Goal: Information Seeking & Learning: Learn about a topic

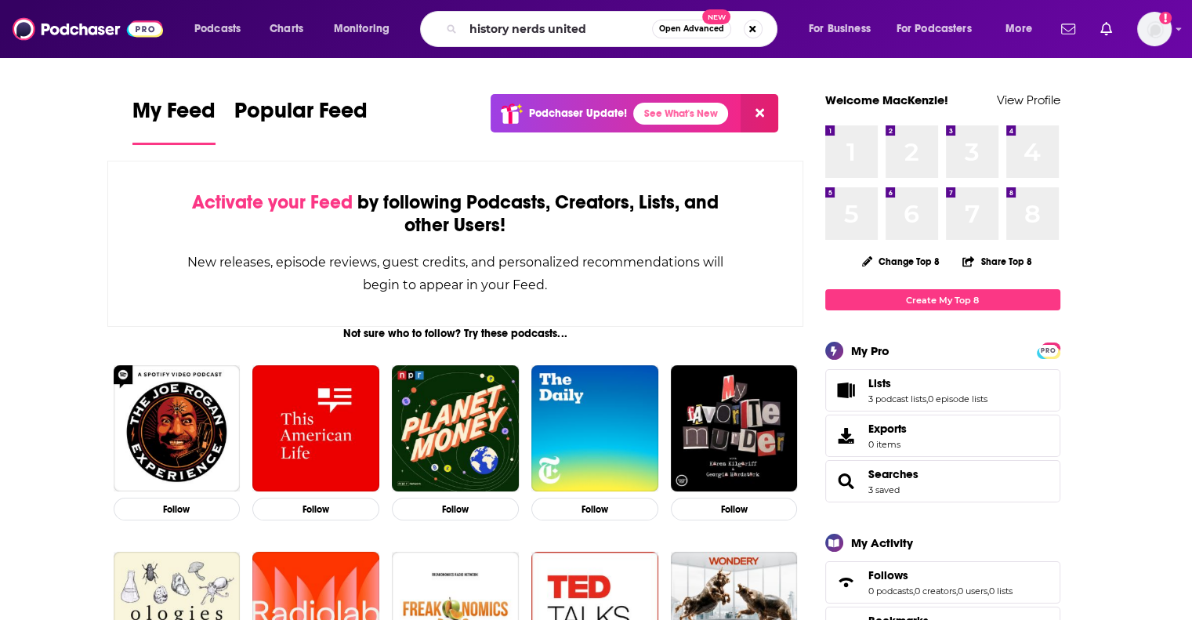
type input "history nerds united"
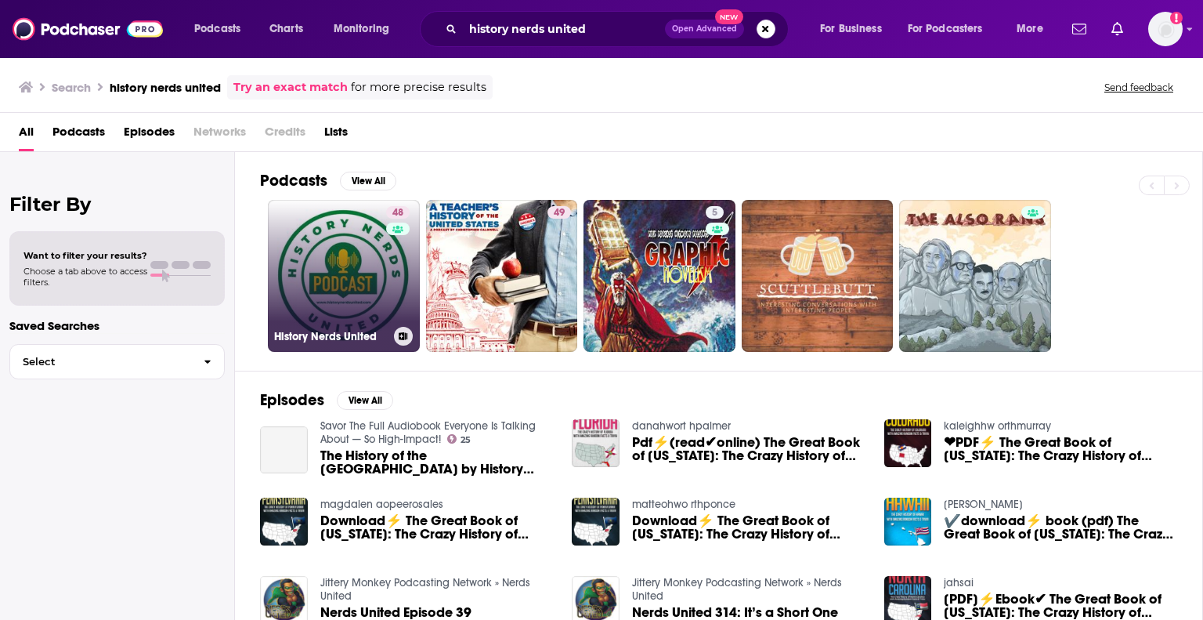
click at [371, 230] on link "48 History Nerds United" at bounding box center [344, 276] width 152 height 152
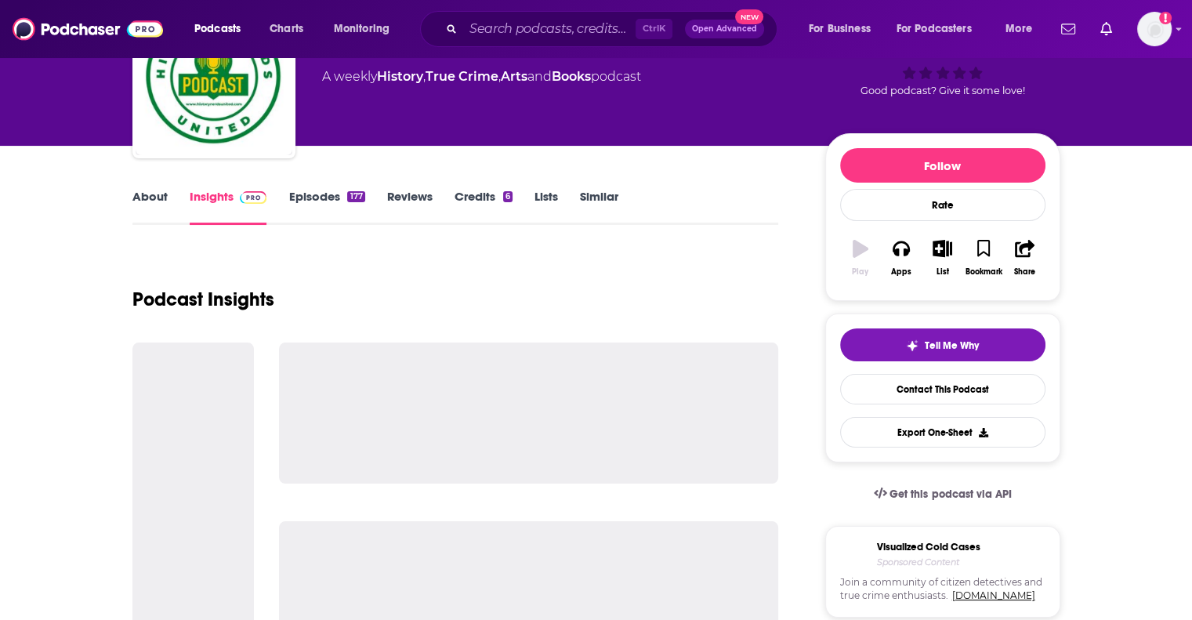
scroll to position [157, 0]
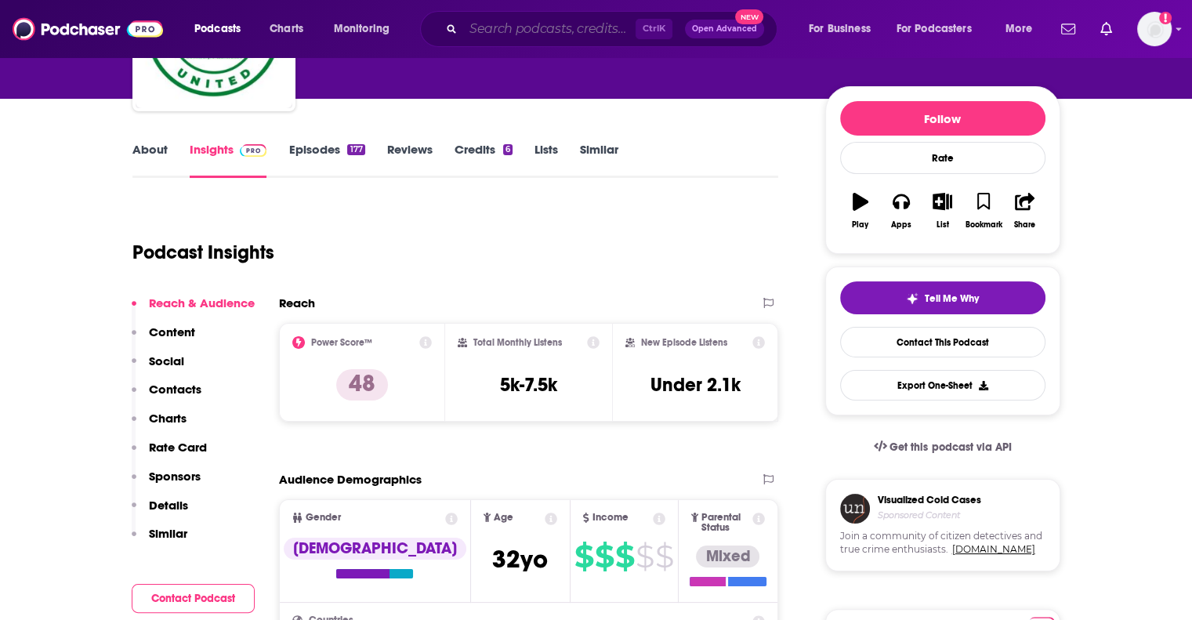
click at [519, 28] on input "Search podcasts, credits, & more..." at bounding box center [549, 28] width 172 height 25
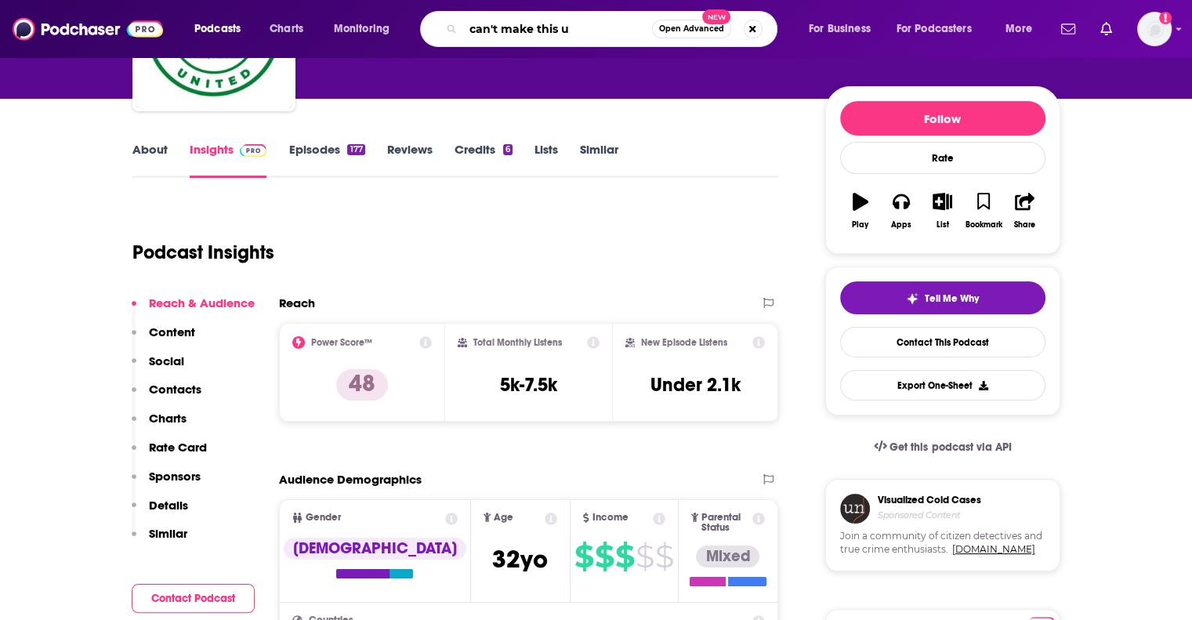
type input "can't make this up"
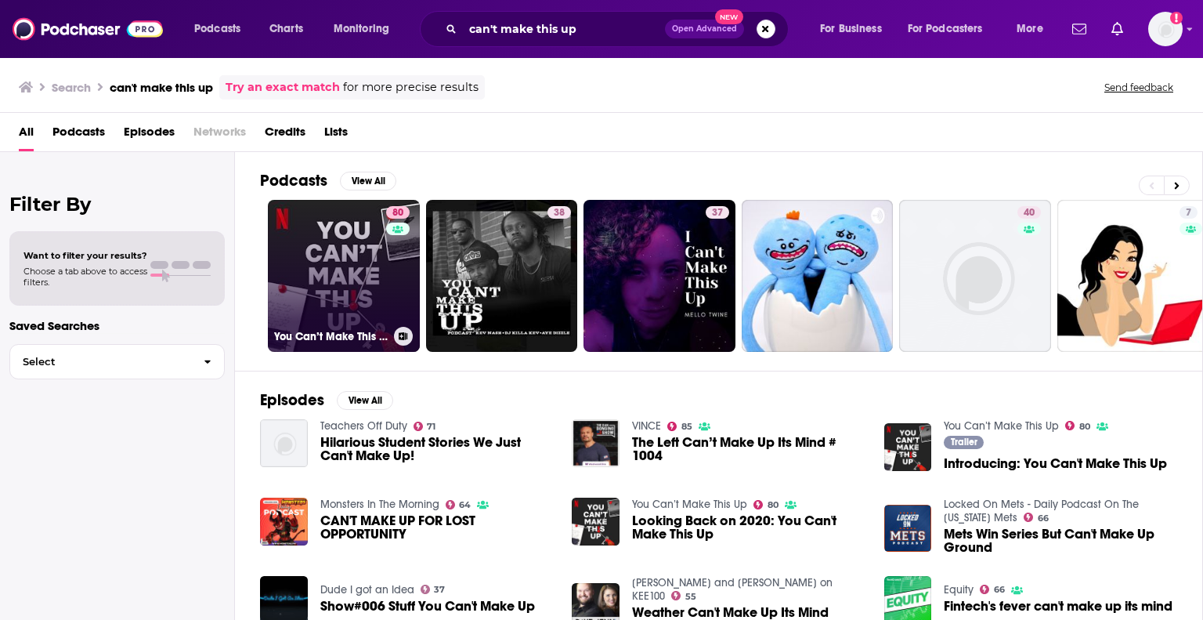
click at [363, 251] on link "80 You Can’t Make This Up" at bounding box center [344, 276] width 152 height 152
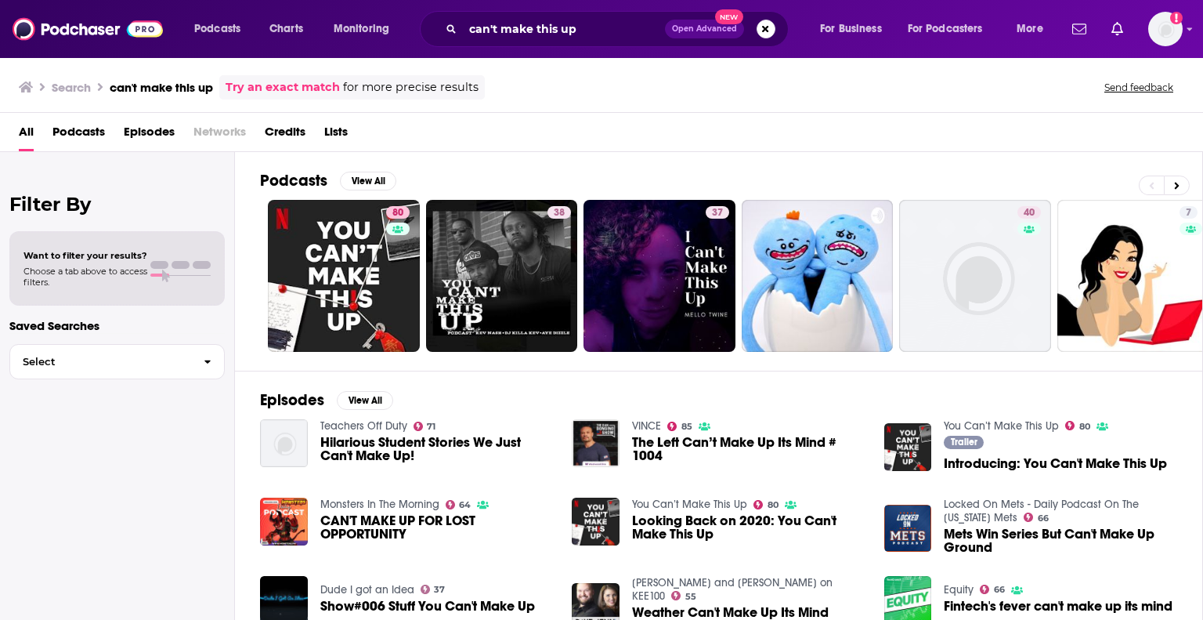
click at [92, 131] on span "Podcasts" at bounding box center [78, 135] width 52 height 32
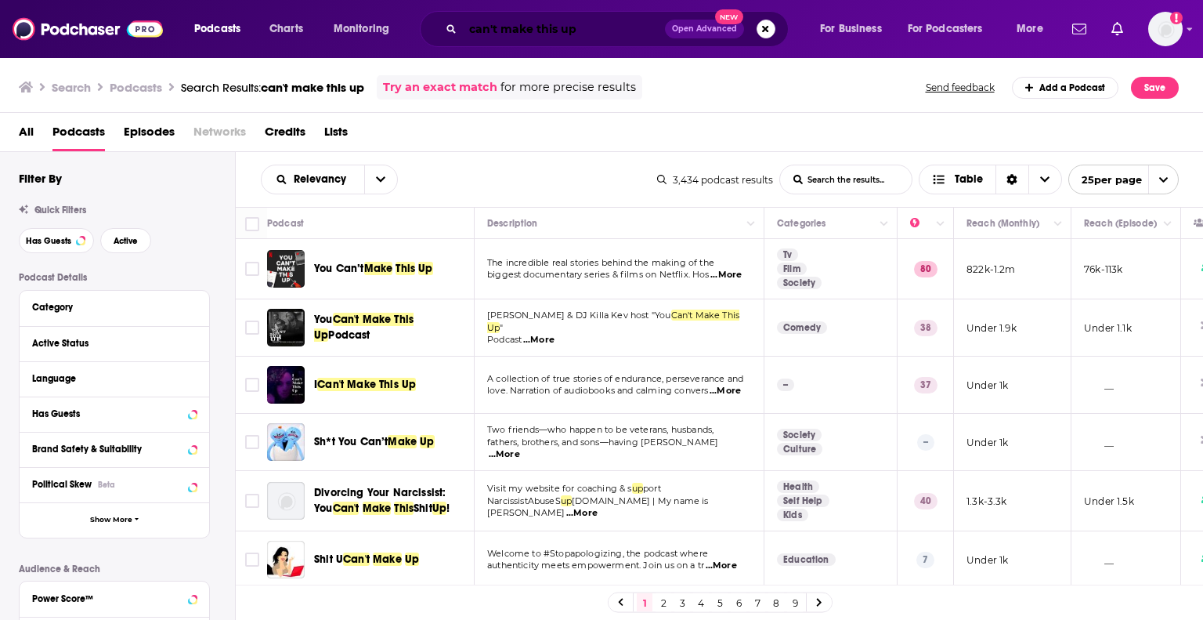
click at [600, 30] on input "can't make this up" at bounding box center [564, 28] width 202 height 25
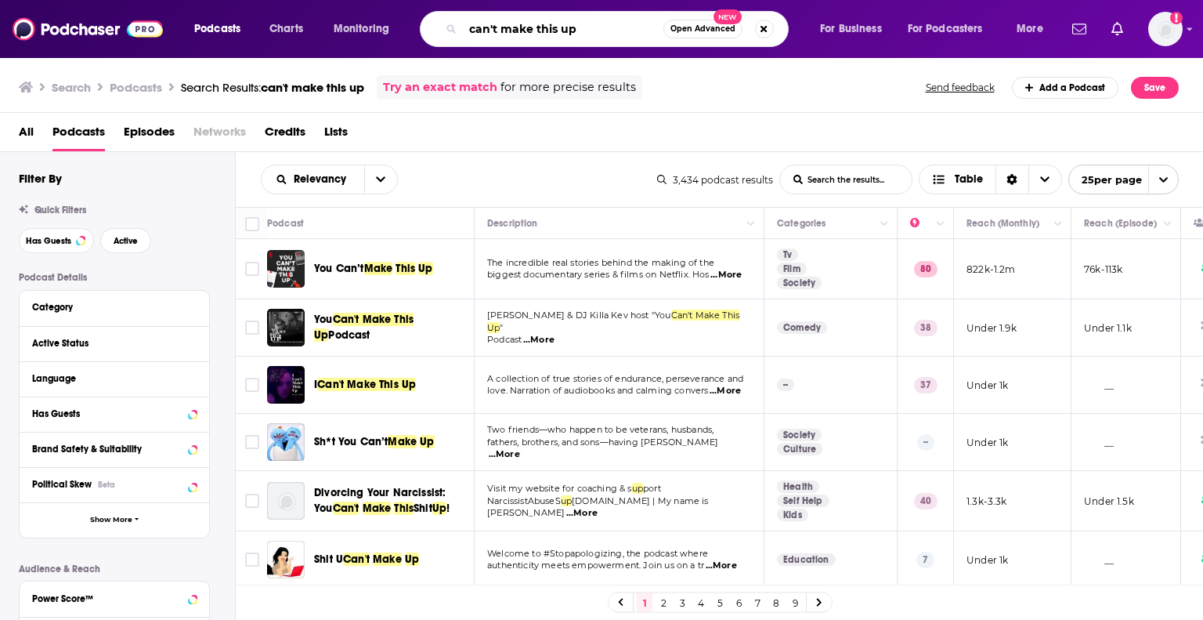
drag, startPoint x: 595, startPoint y: 29, endPoint x: 445, endPoint y: 27, distance: 149.6
click at [445, 27] on div "can't make this up Open Advanced New" at bounding box center [604, 29] width 369 height 36
type input "[PERSON_NAME]"
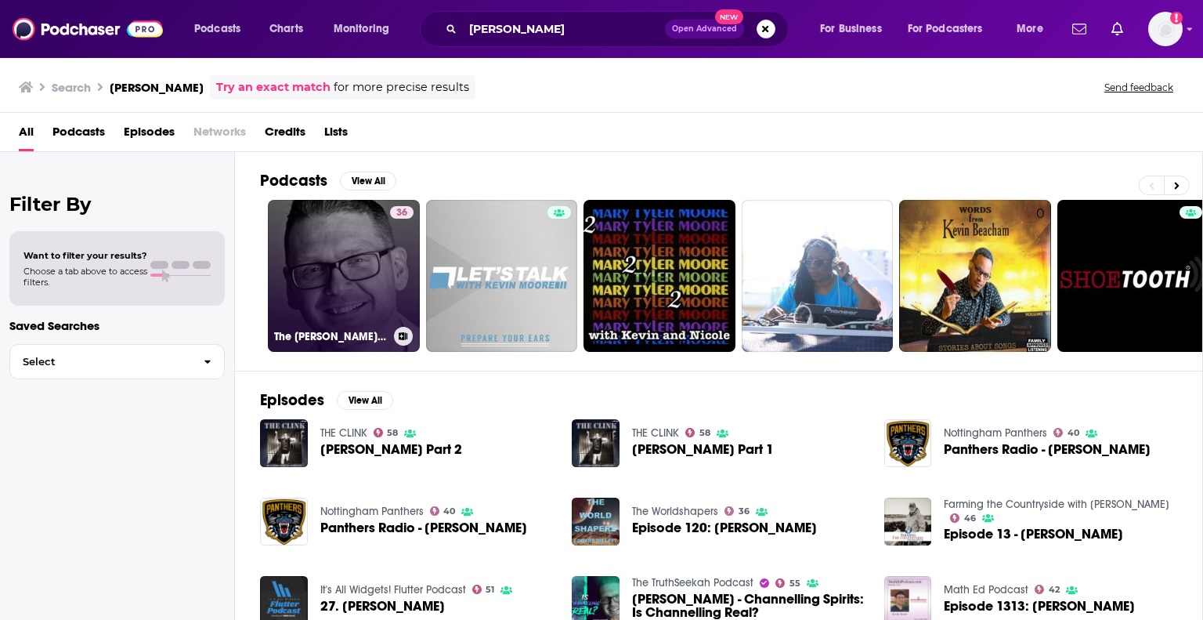
click at [363, 272] on link "36 The [PERSON_NAME] Show" at bounding box center [344, 276] width 152 height 152
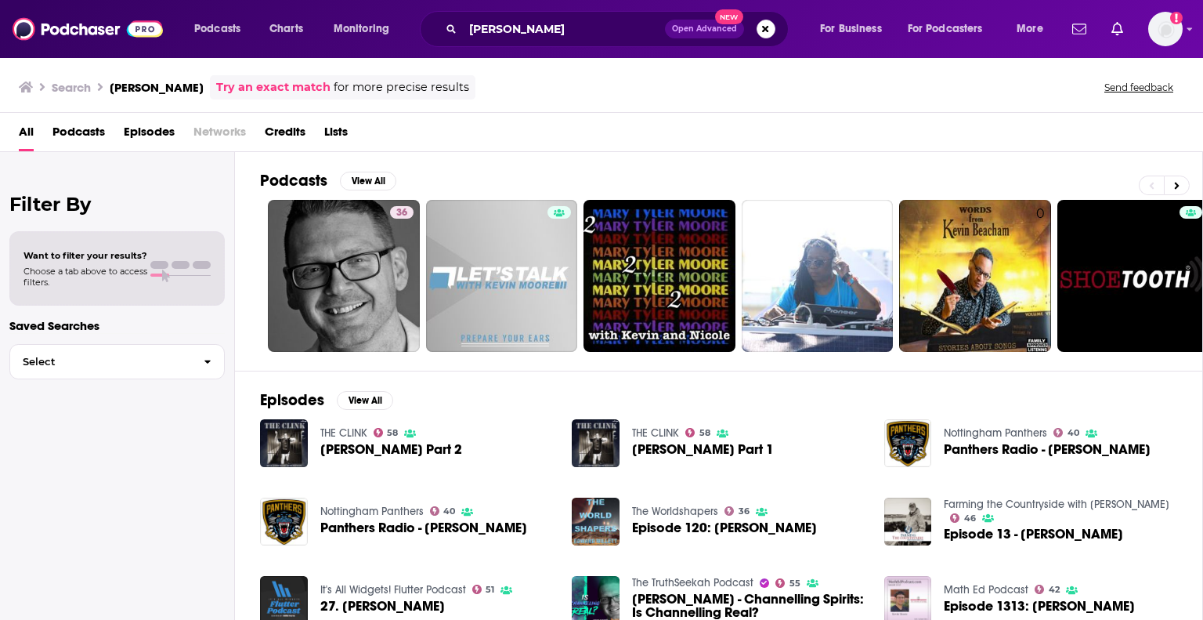
click at [176, 544] on div "Filter By Want to filter your results? Choose a tab above to access filters. Sa…" at bounding box center [117, 462] width 235 height 620
